Goal: Find specific page/section: Find specific page/section

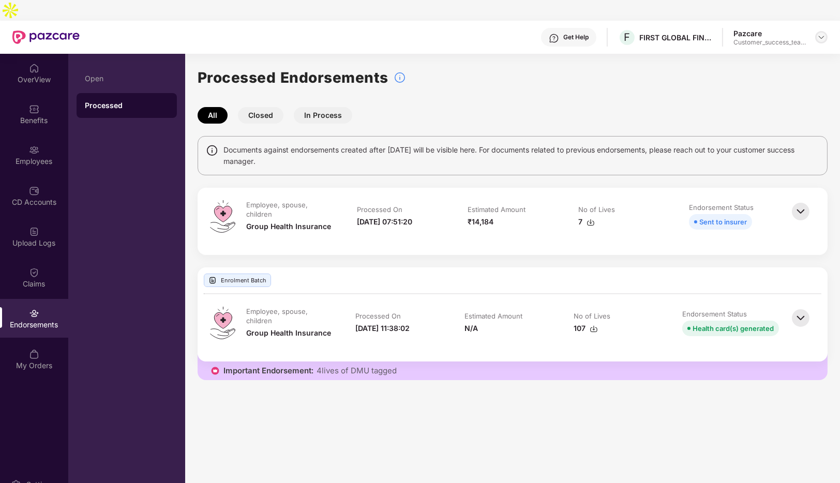
click at [825, 33] on img at bounding box center [822, 37] width 8 height 8
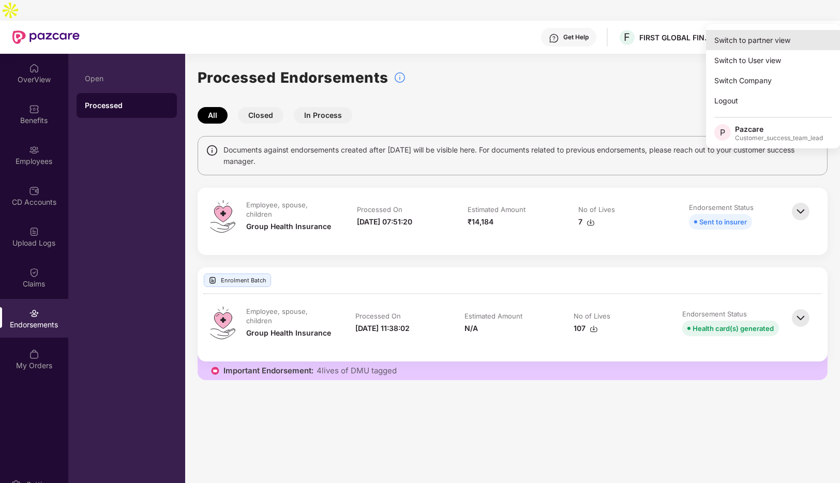
click at [771, 35] on div "Switch to partner view" at bounding box center [773, 40] width 135 height 20
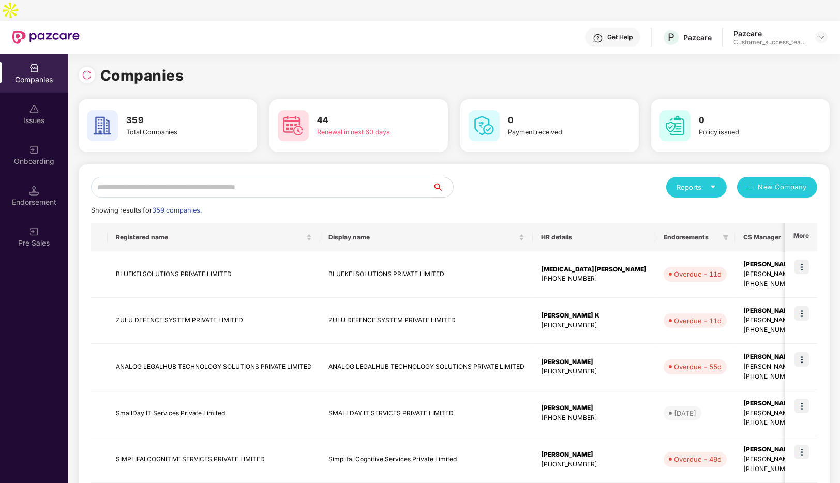
click at [220, 177] on input "text" at bounding box center [262, 187] width 342 height 21
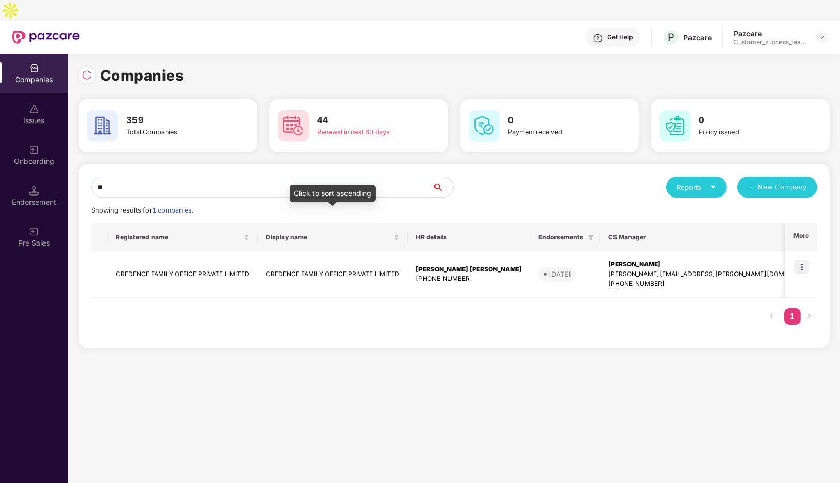
type input "*"
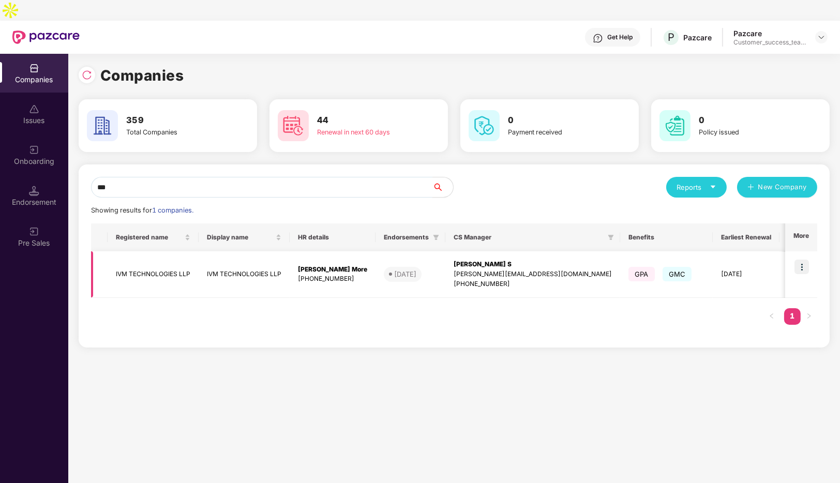
type input "***"
click at [800, 260] on img at bounding box center [802, 267] width 14 height 14
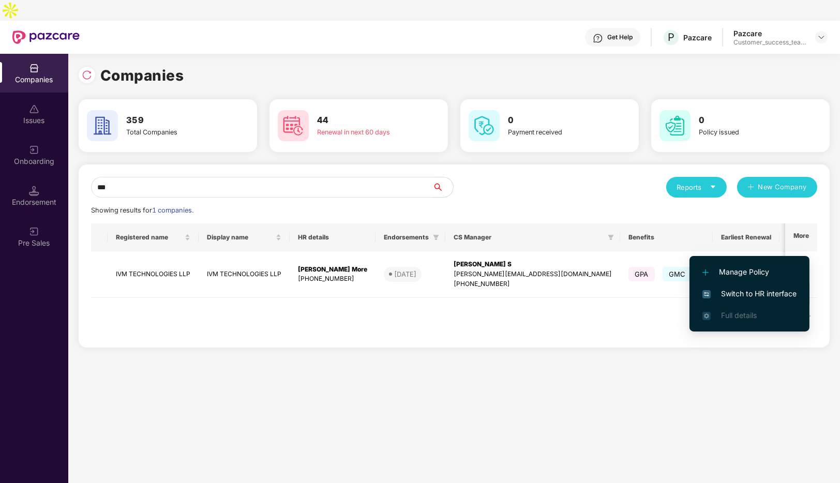
click at [736, 290] on span "Switch to HR interface" at bounding box center [750, 293] width 94 height 11
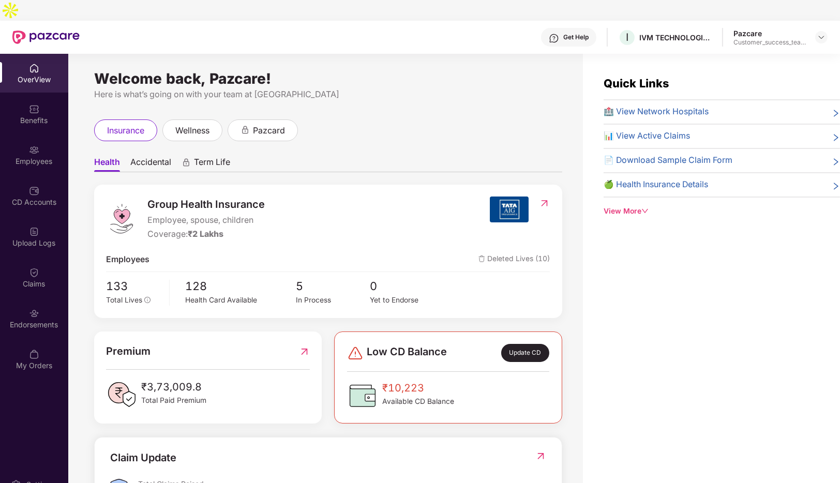
click at [153, 157] on span "Accidental" at bounding box center [150, 164] width 41 height 15
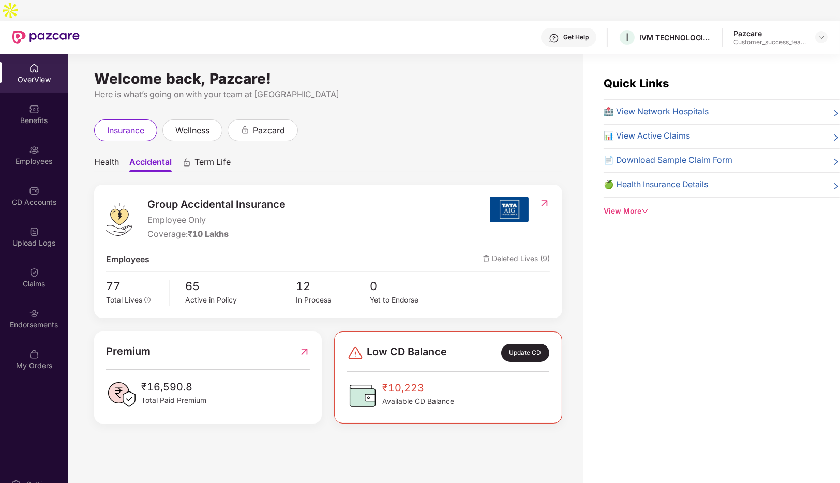
click at [108, 157] on span "Health" at bounding box center [106, 164] width 25 height 15
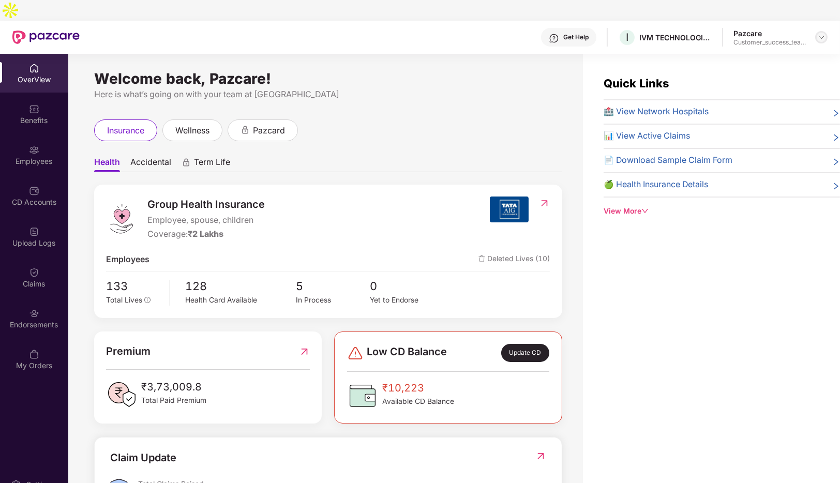
click at [823, 33] on img at bounding box center [822, 37] width 8 height 8
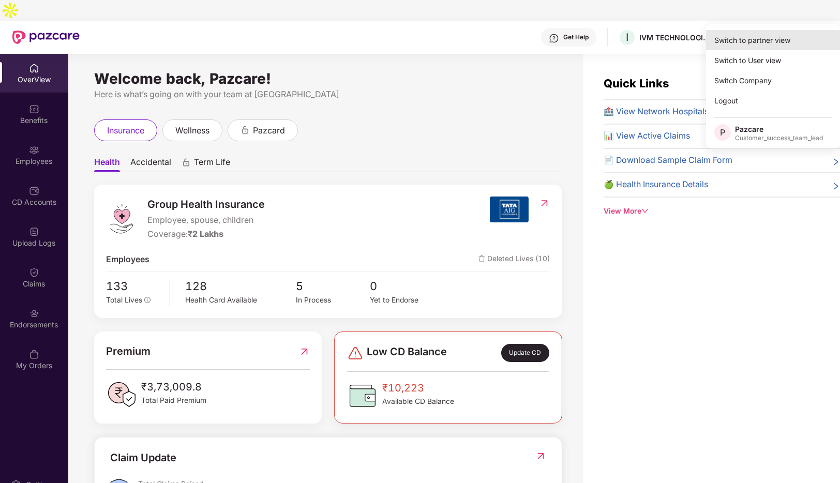
click at [756, 35] on div "Switch to partner view" at bounding box center [773, 40] width 135 height 20
